Goal: Information Seeking & Learning: Compare options

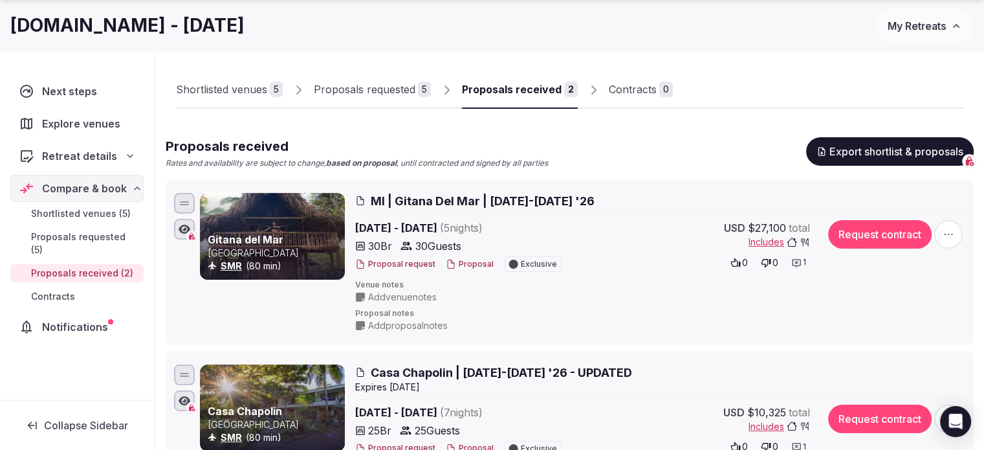
scroll to position [129, 0]
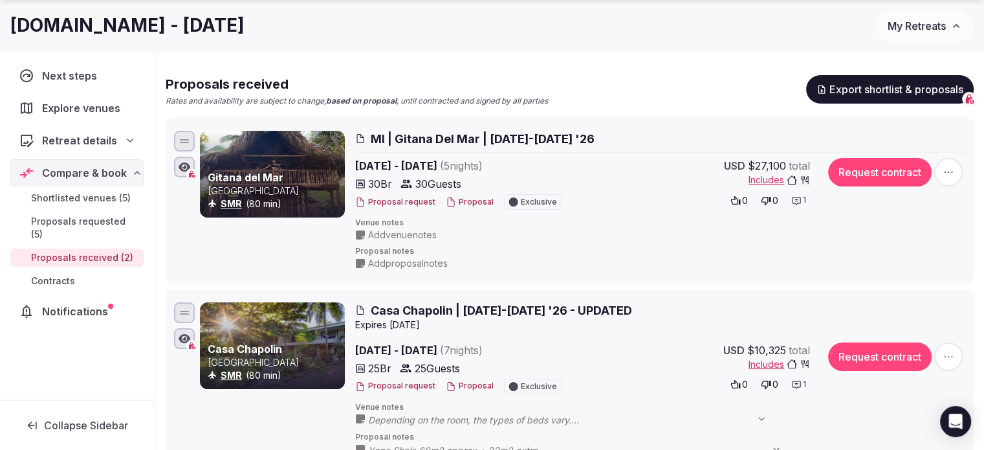
click at [440, 265] on span "Add proposal notes" at bounding box center [408, 263] width 80 height 13
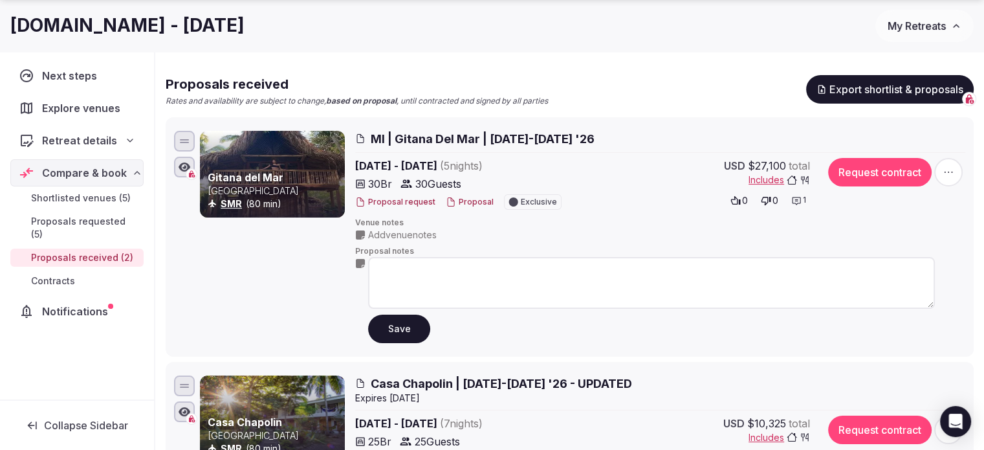
click at [432, 235] on span "Add venue notes" at bounding box center [402, 234] width 69 height 13
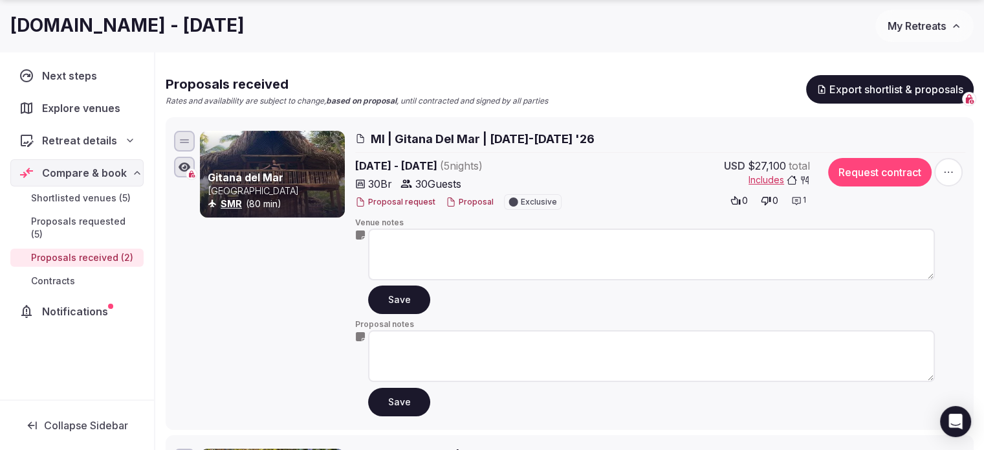
click at [463, 76] on h2 "Proposals received" at bounding box center [357, 84] width 382 height 18
click at [397, 309] on button "Save" at bounding box center [399, 299] width 62 height 28
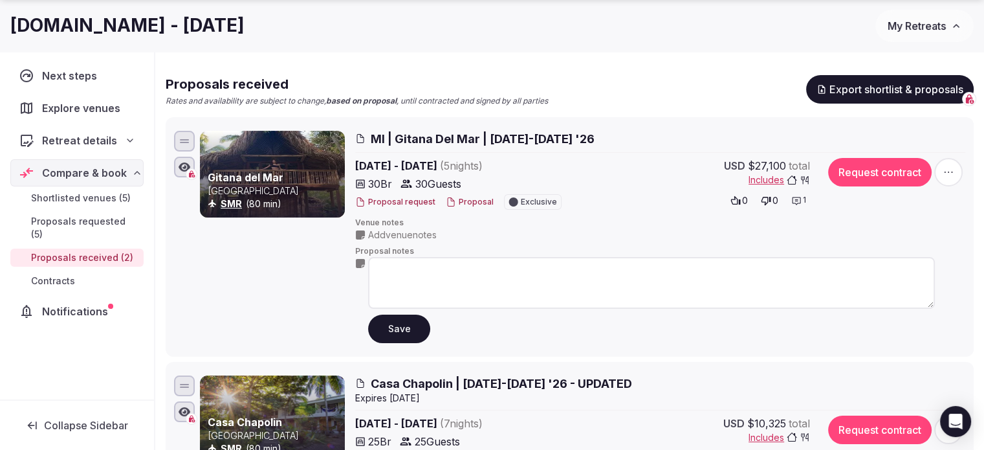
click at [404, 335] on button "Save" at bounding box center [399, 328] width 62 height 28
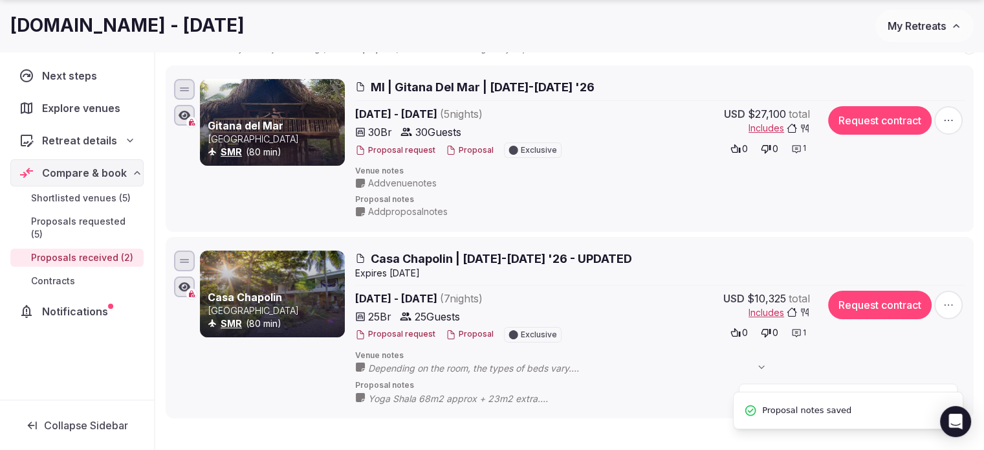
scroll to position [259, 0]
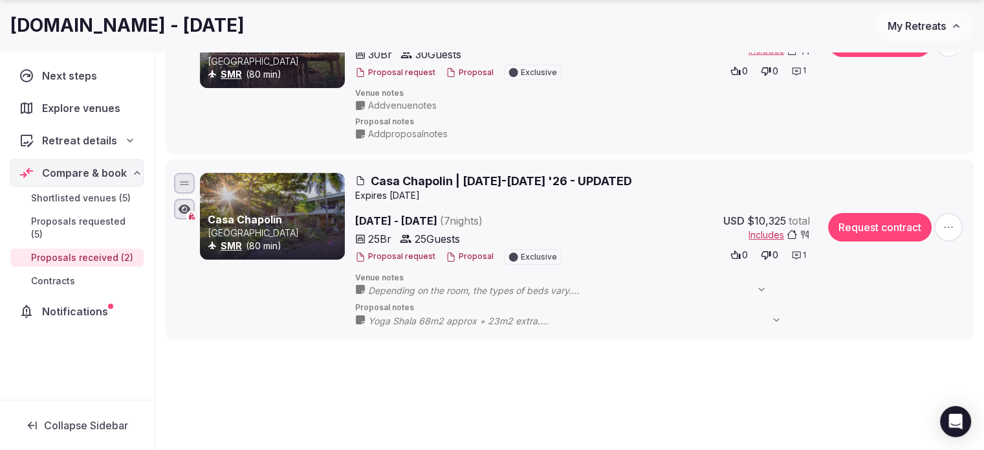
click at [458, 290] on span "Depending on the room, the types of beds vary. Check-in, check-out, and breakfa…" at bounding box center [574, 290] width 412 height 13
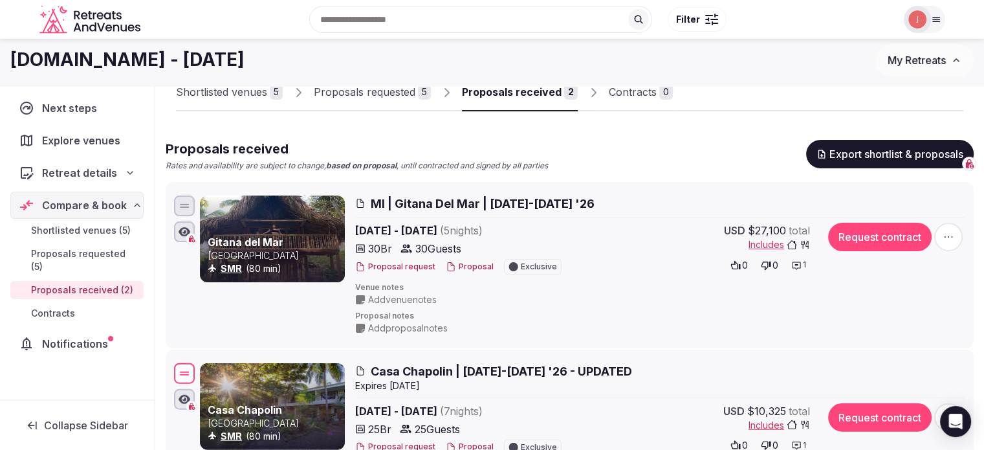
scroll to position [65, 0]
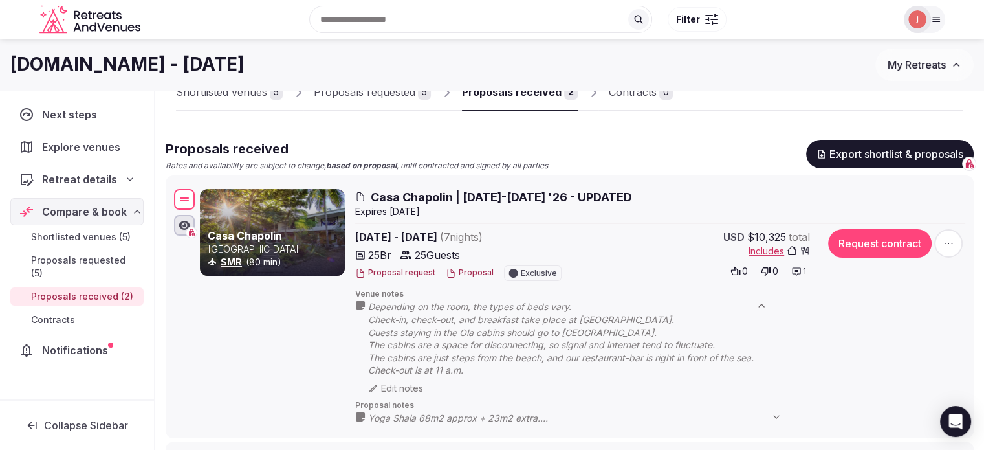
drag, startPoint x: 181, startPoint y: 250, endPoint x: 189, endPoint y: 203, distance: 48.6
click at [189, 203] on div at bounding box center [184, 199] width 21 height 21
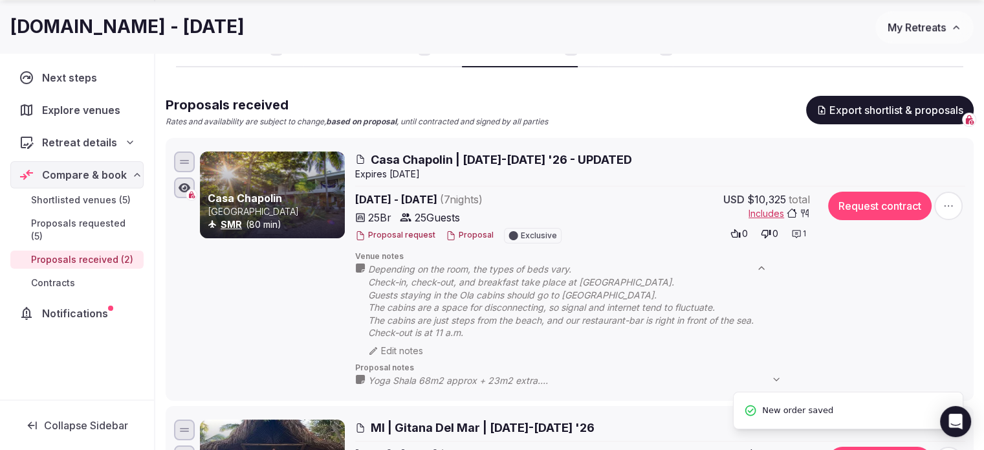
scroll to position [129, 0]
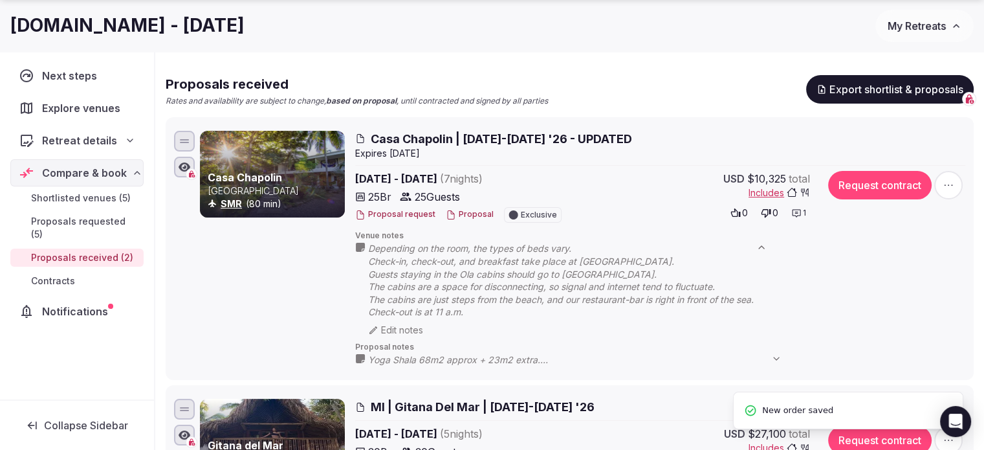
click at [403, 359] on span "Yoga Shala 68m2 approx + 23m2 extra. Activities (prices from 2025, may vary) Pr…" at bounding box center [581, 359] width 426 height 13
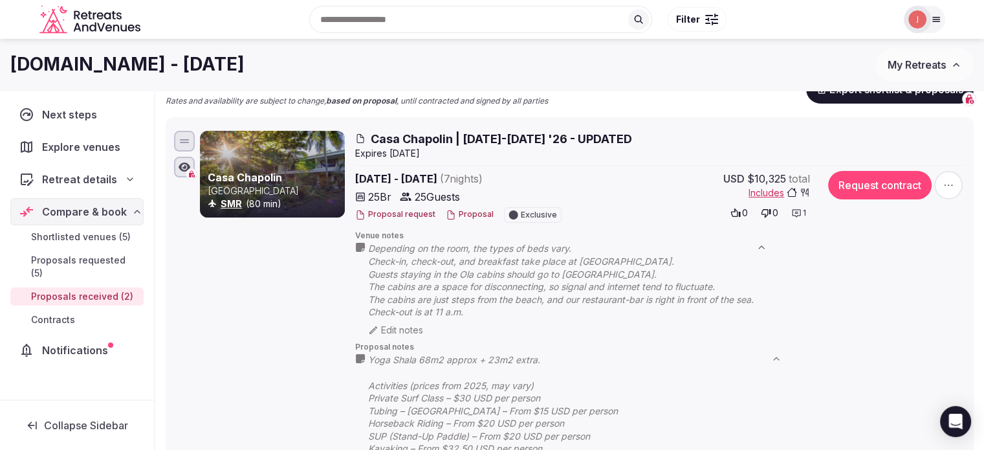
click at [925, 295] on div "Depending on the room, the types of beds vary. Check-in, check-out, and breakfa…" at bounding box center [645, 288] width 580 height 95
click at [311, 348] on div "Casa Chapolin Colombia SMR (80 min)" at bounding box center [272, 315] width 145 height 368
click at [477, 216] on button "Proposal" at bounding box center [470, 214] width 48 height 11
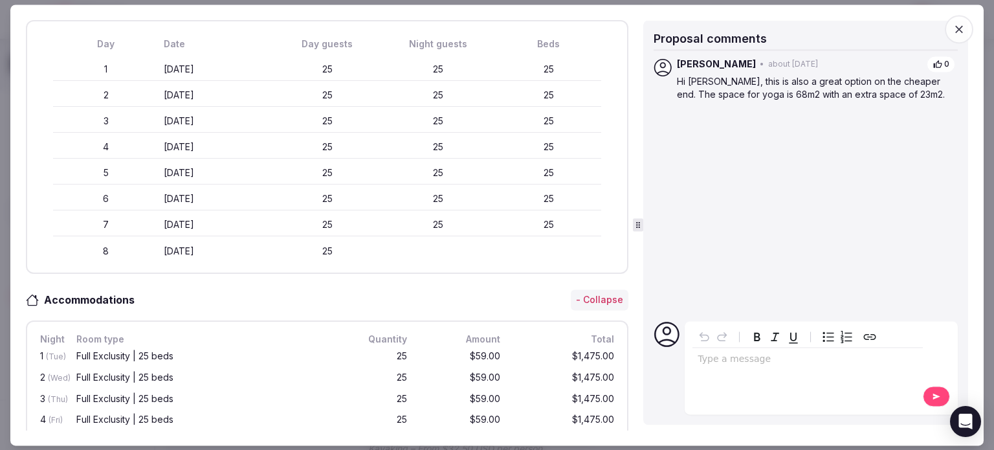
scroll to position [0, 0]
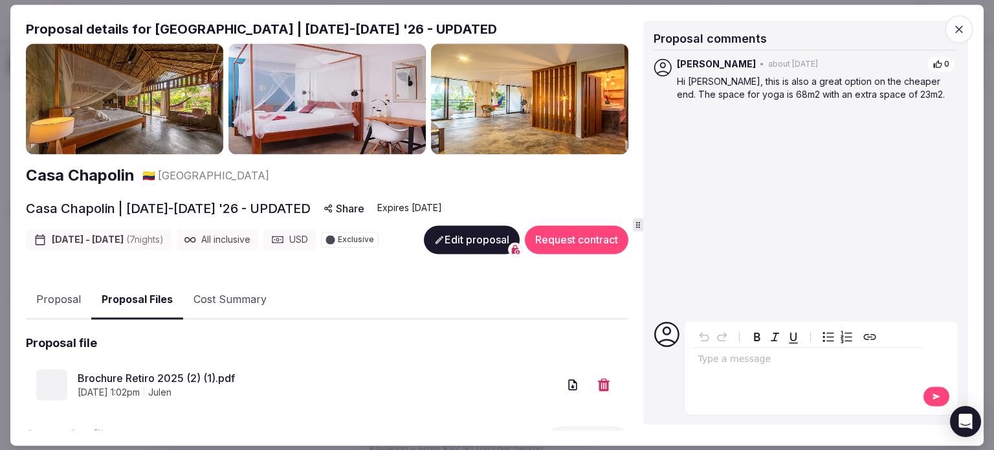
click at [160, 287] on button "Proposal Files" at bounding box center [137, 300] width 92 height 38
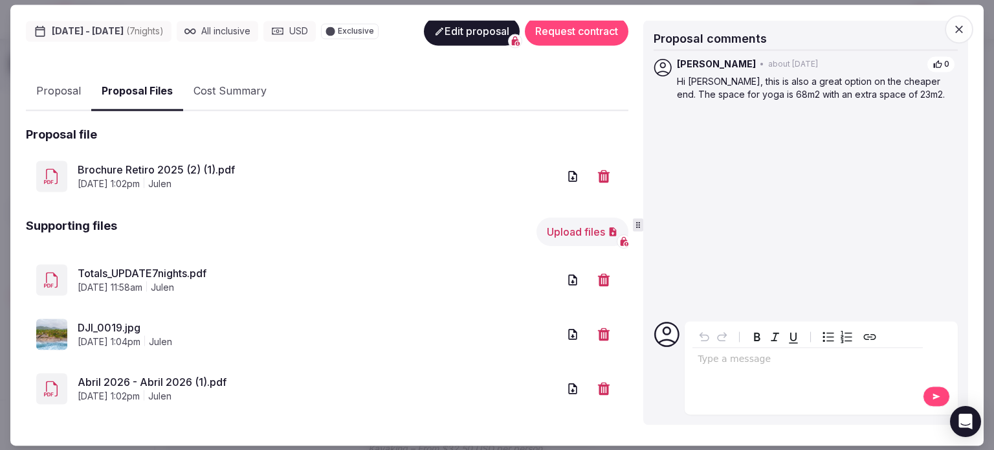
scroll to position [215, 0]
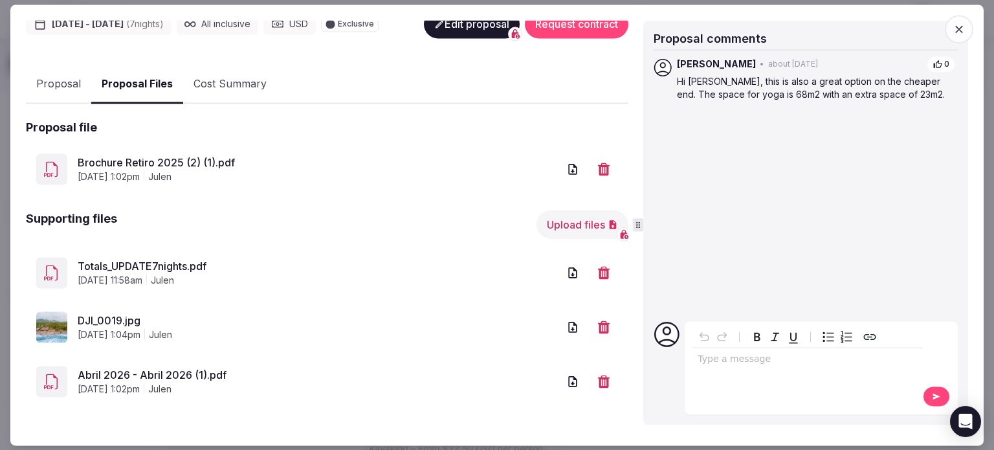
click at [98, 155] on link "Brochure Retiro 2025 (2) (1).pdf" at bounding box center [318, 163] width 481 height 16
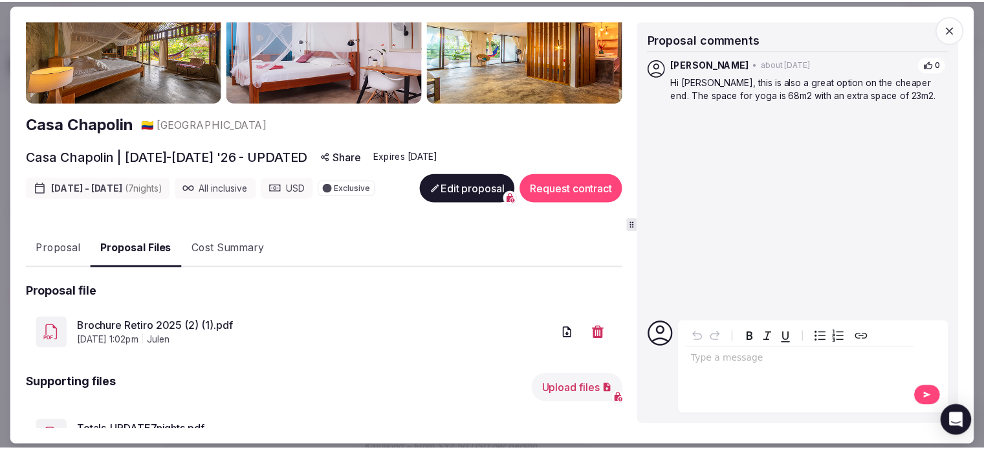
scroll to position [21, 0]
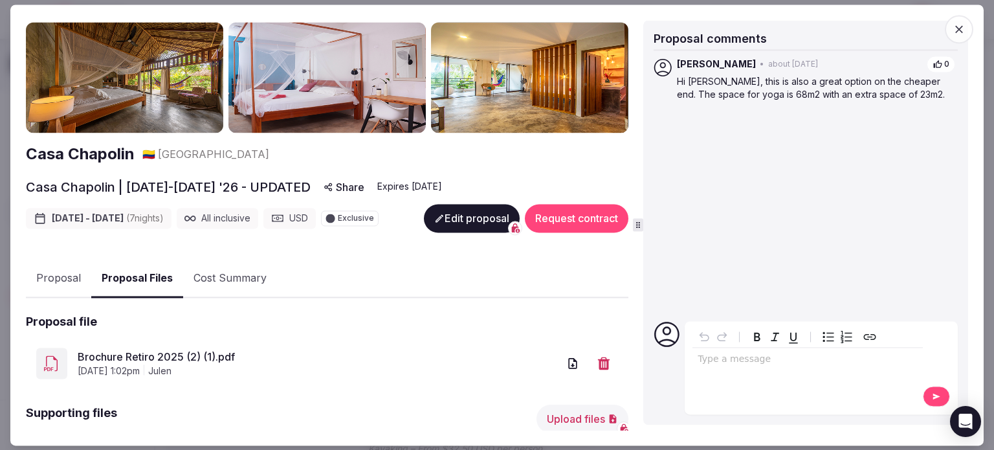
click at [963, 23] on icon "button" at bounding box center [958, 29] width 13 height 13
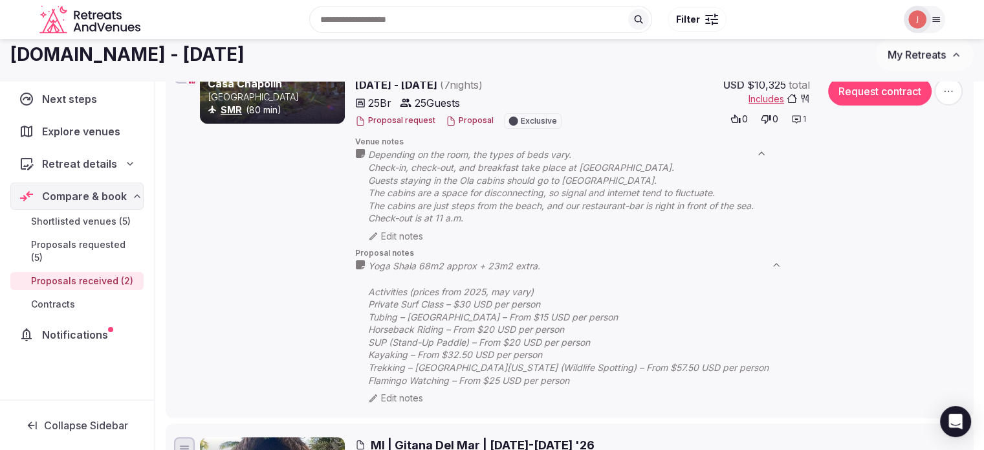
scroll to position [0, 0]
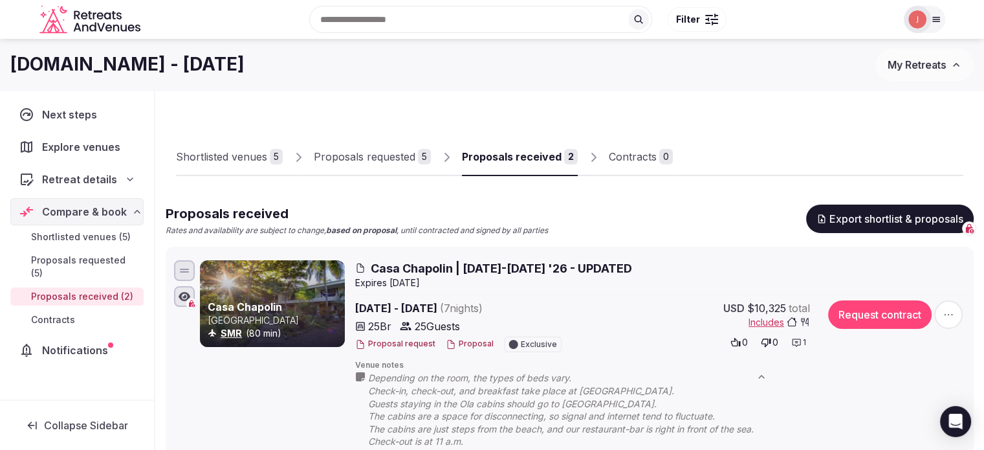
click at [342, 162] on div "Proposals requested" at bounding box center [365, 157] width 102 height 16
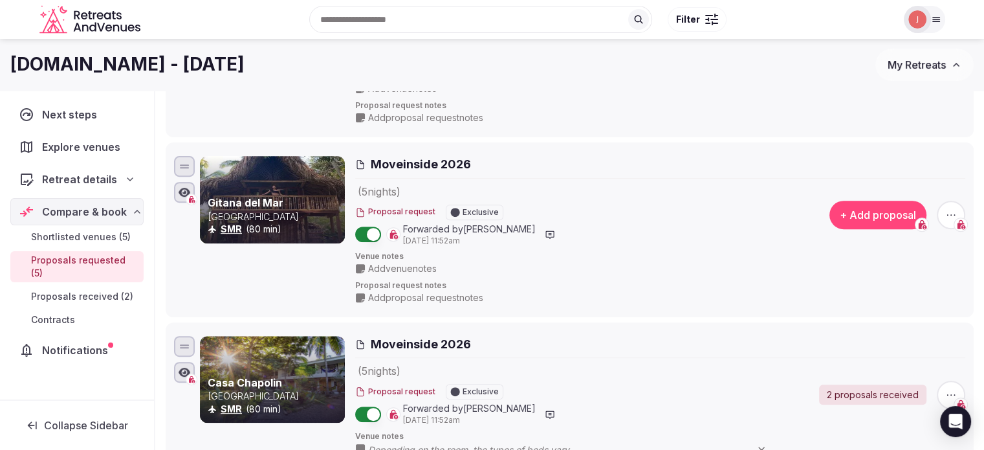
scroll to position [129, 0]
